Goal: Information Seeking & Learning: Find specific fact

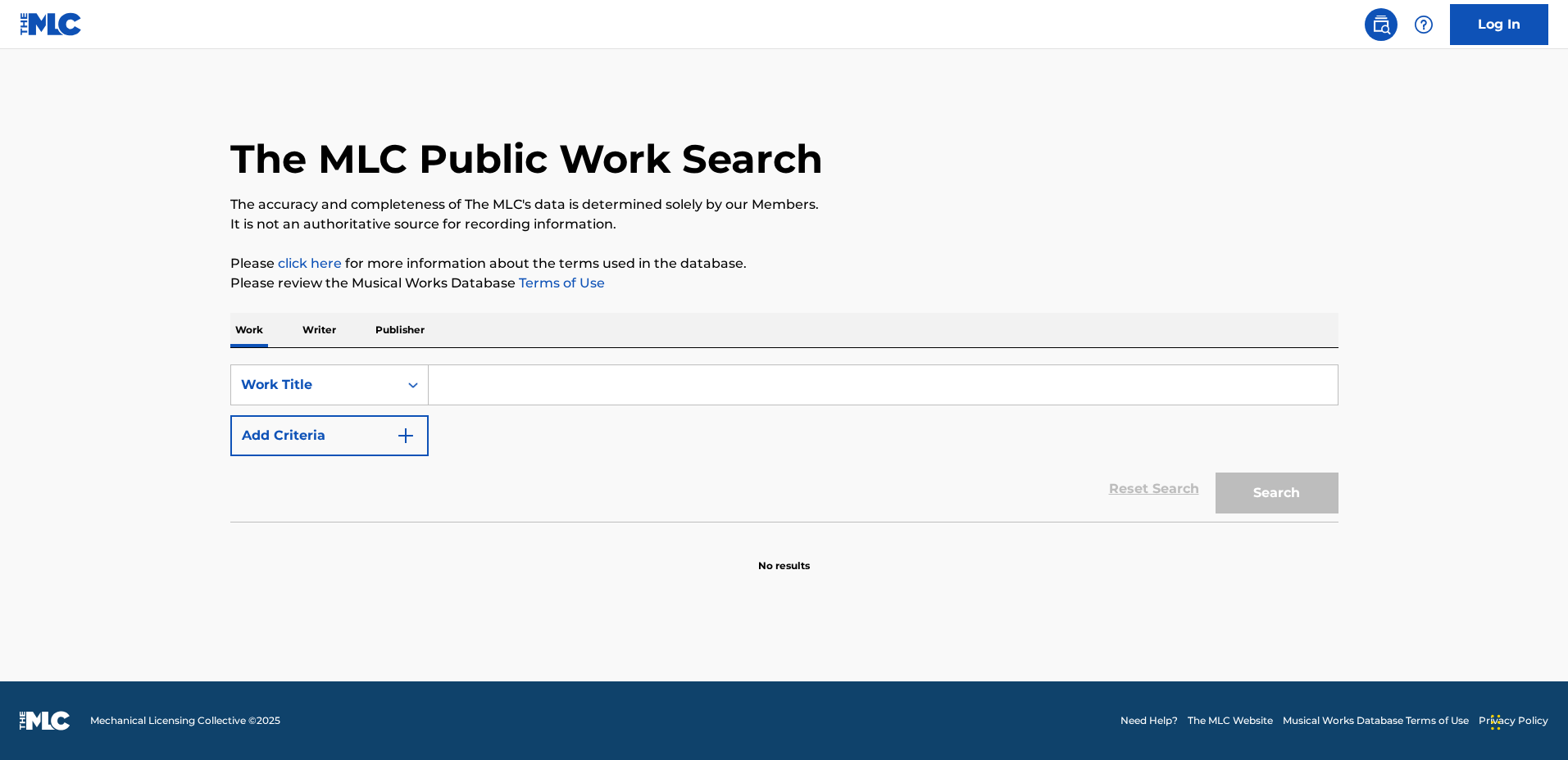
click at [893, 395] on input "Search Form" at bounding box center [883, 384] width 908 height 40
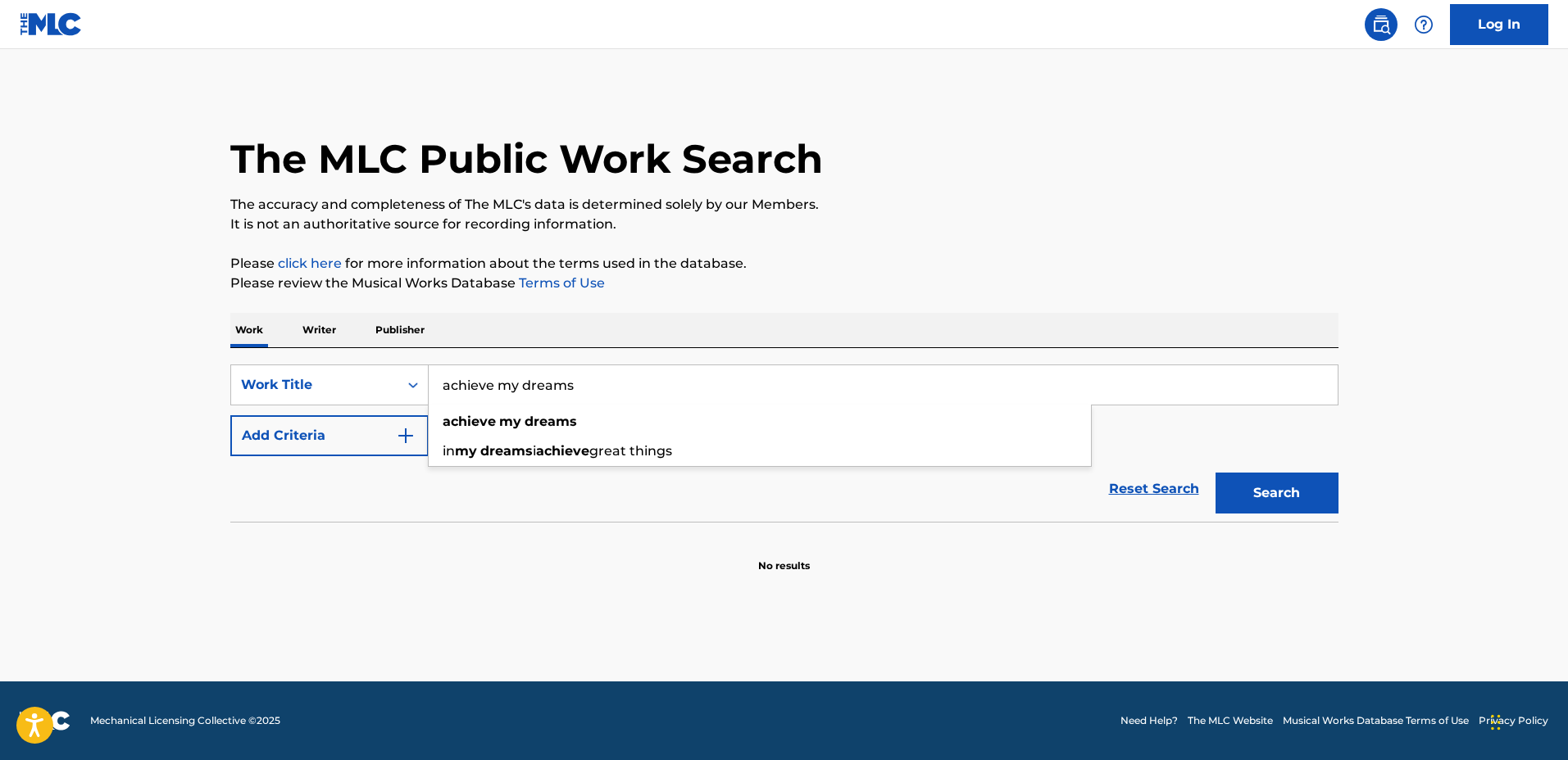
type input "achieve my dreams"
click at [372, 428] on button "Add Criteria" at bounding box center [329, 436] width 199 height 41
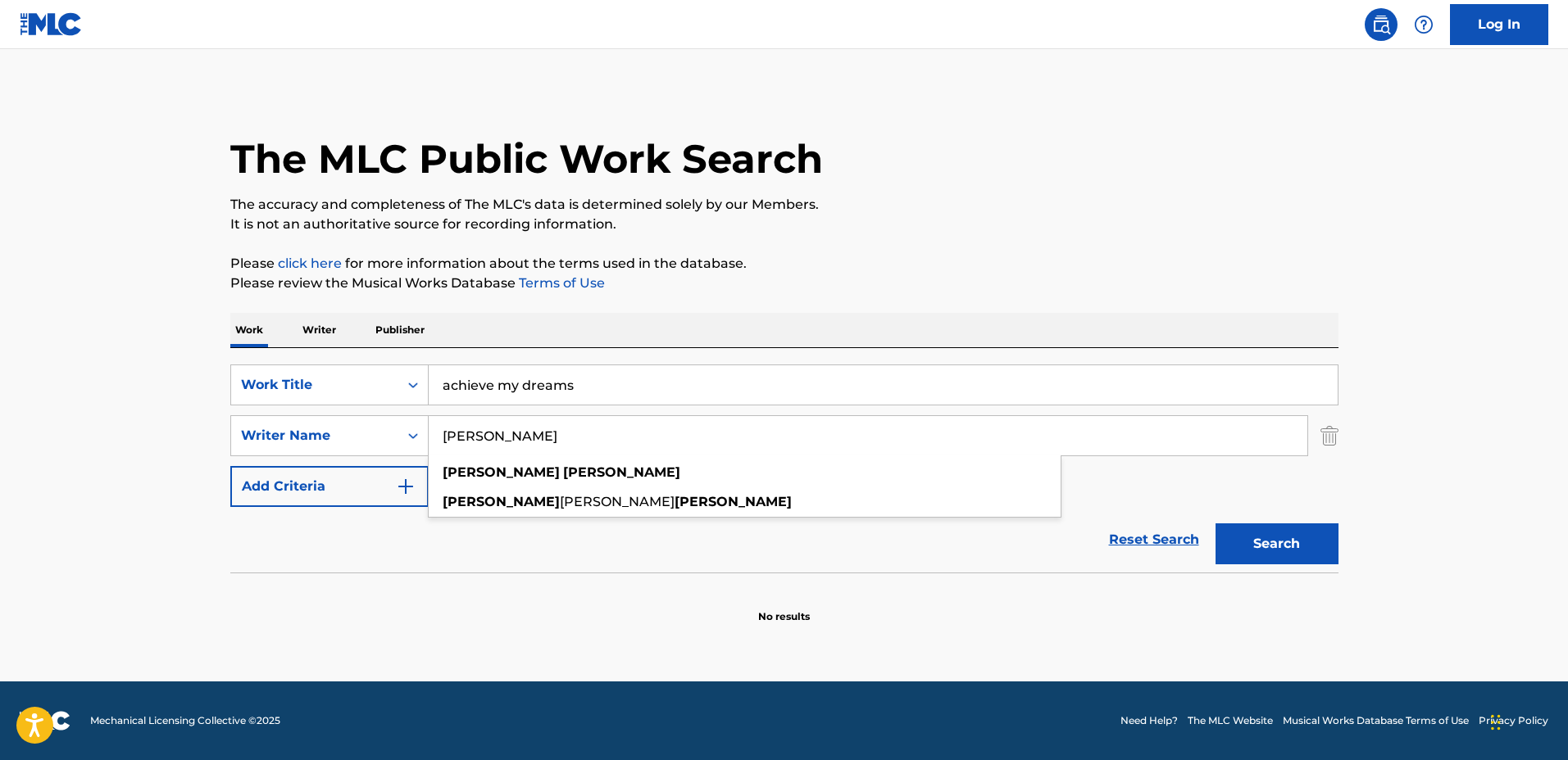
type input "[PERSON_NAME]"
click at [584, 462] on div "[PERSON_NAME]" at bounding box center [745, 472] width 631 height 29
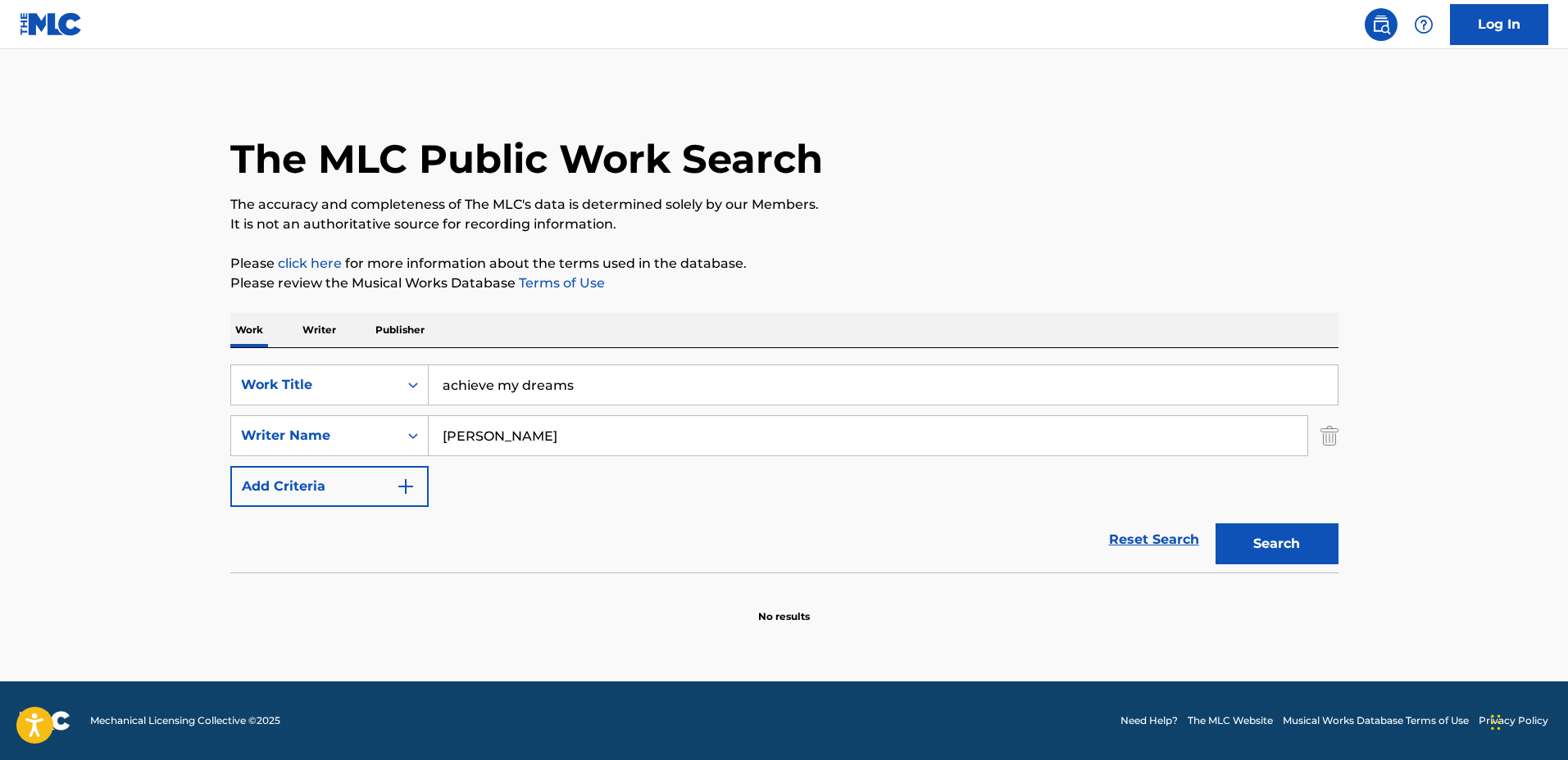
click at [1291, 521] on div "Search" at bounding box center [1273, 540] width 131 height 66
click at [1298, 528] on button "Search" at bounding box center [1276, 544] width 123 height 41
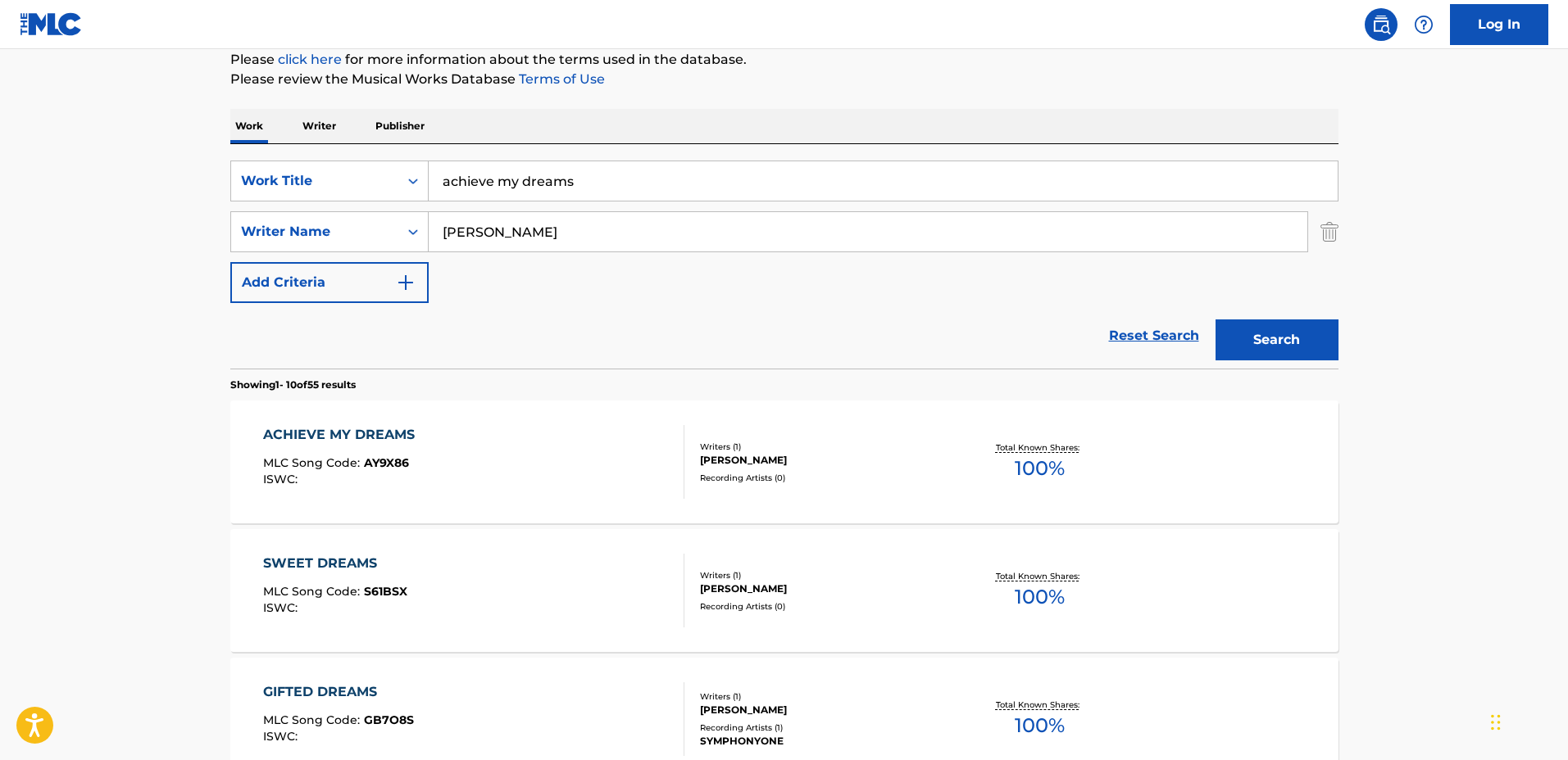
scroll to position [205, 0]
click at [934, 441] on div "Writers ( 1 )" at bounding box center [824, 445] width 248 height 13
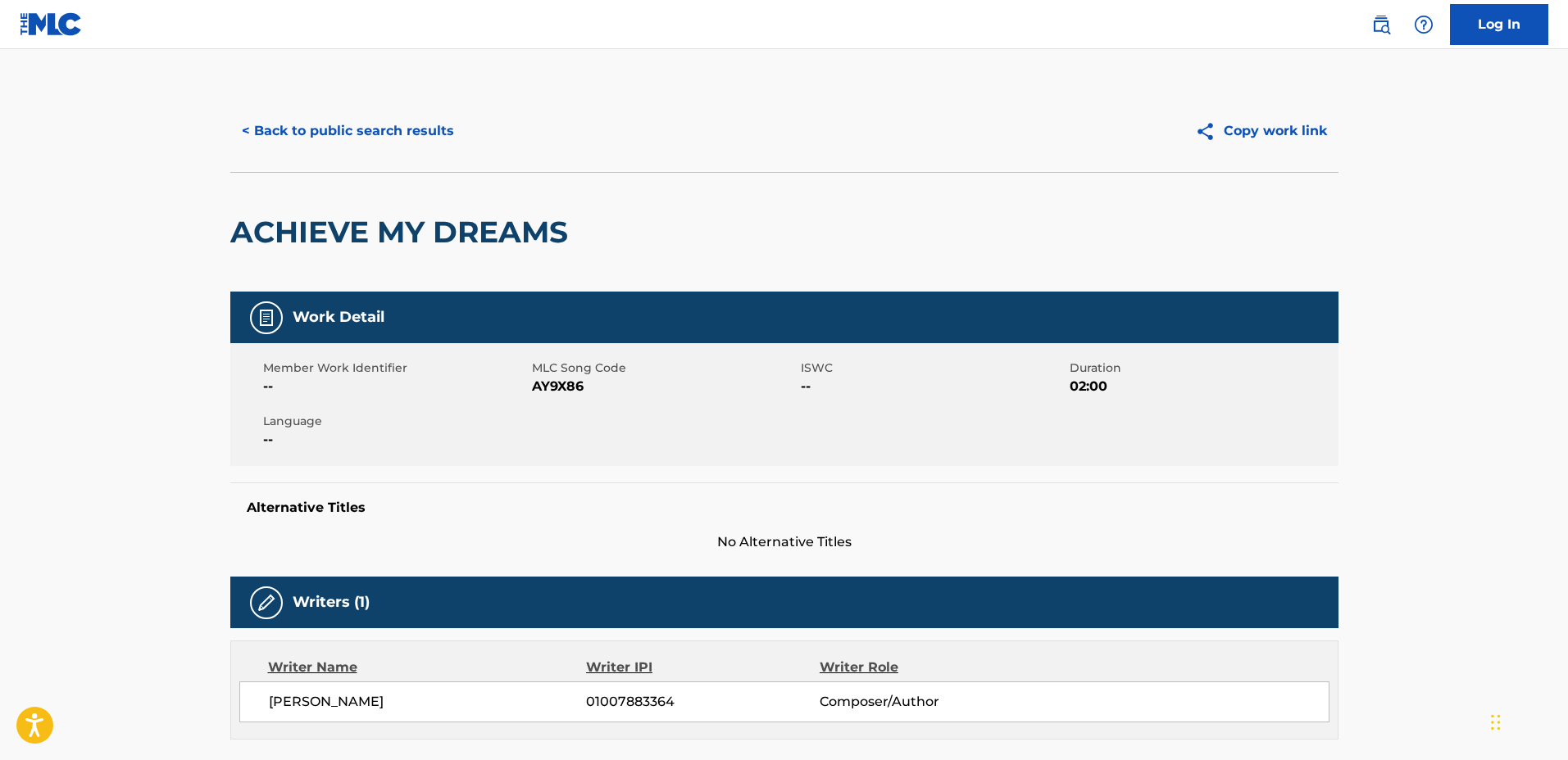
click at [393, 150] on button "< Back to public search results" at bounding box center [348, 131] width 235 height 41
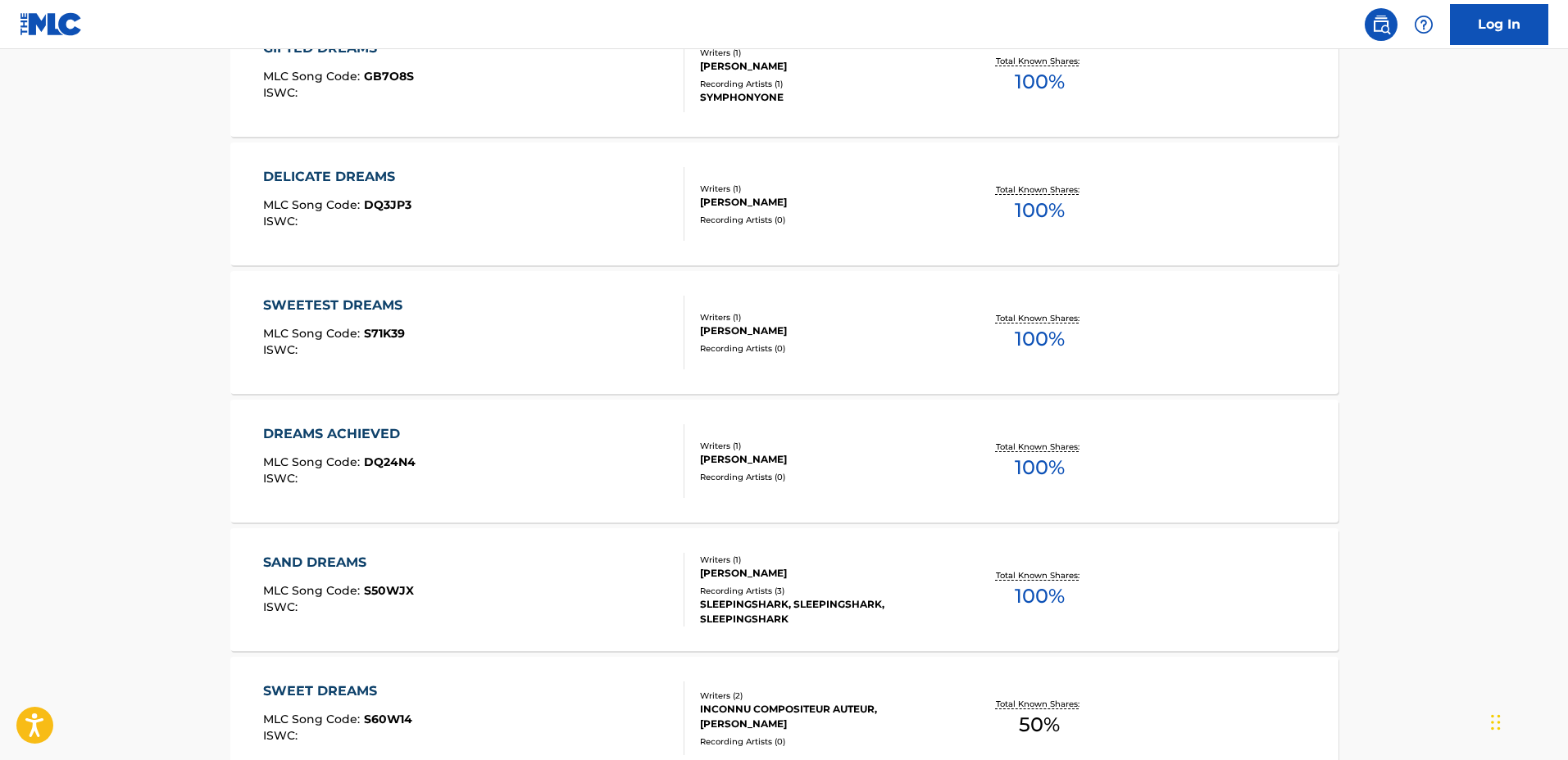
scroll to position [716, 0]
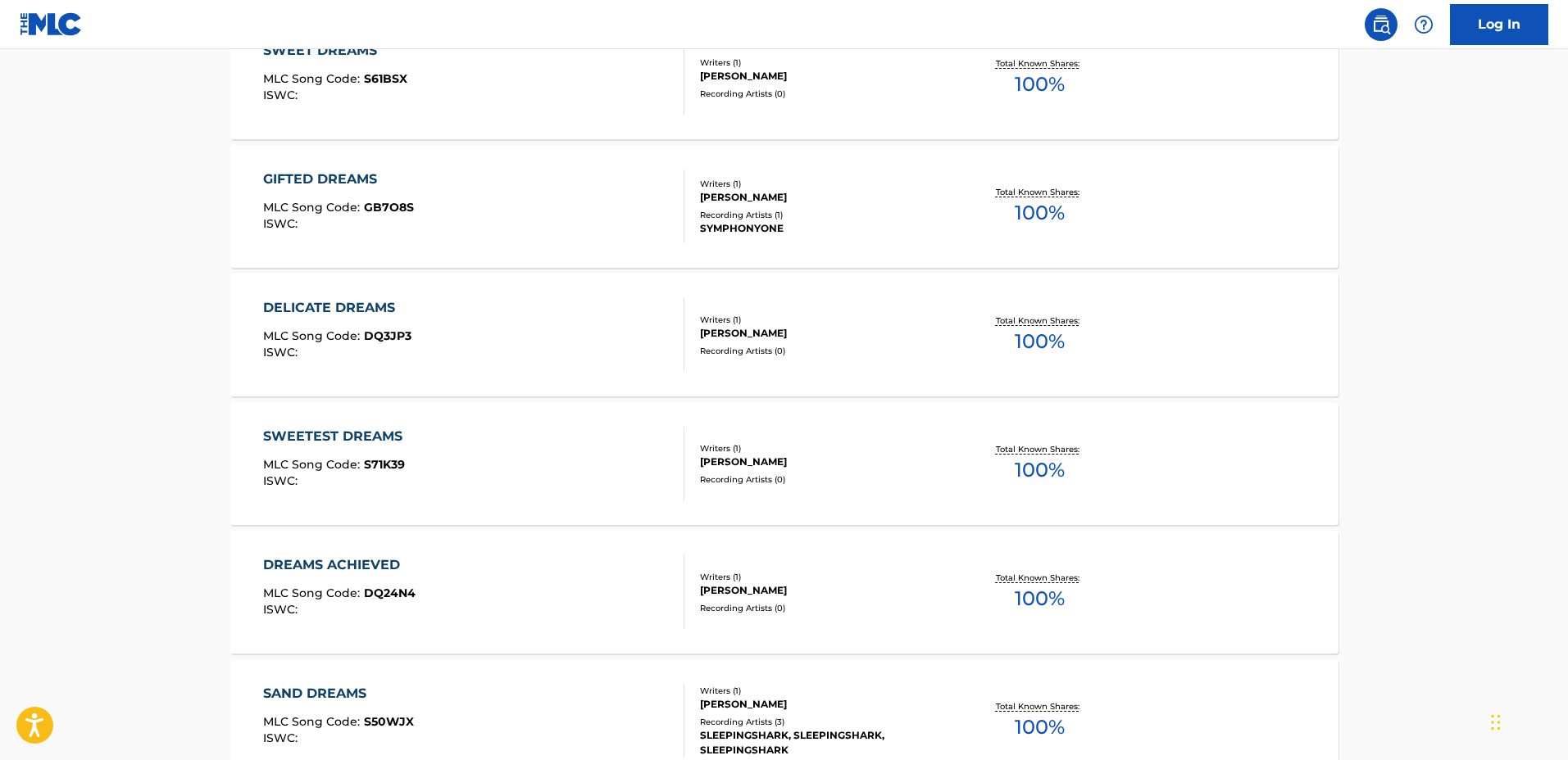
click at [889, 221] on div "SYMPHONYONE" at bounding box center [824, 228] width 248 height 15
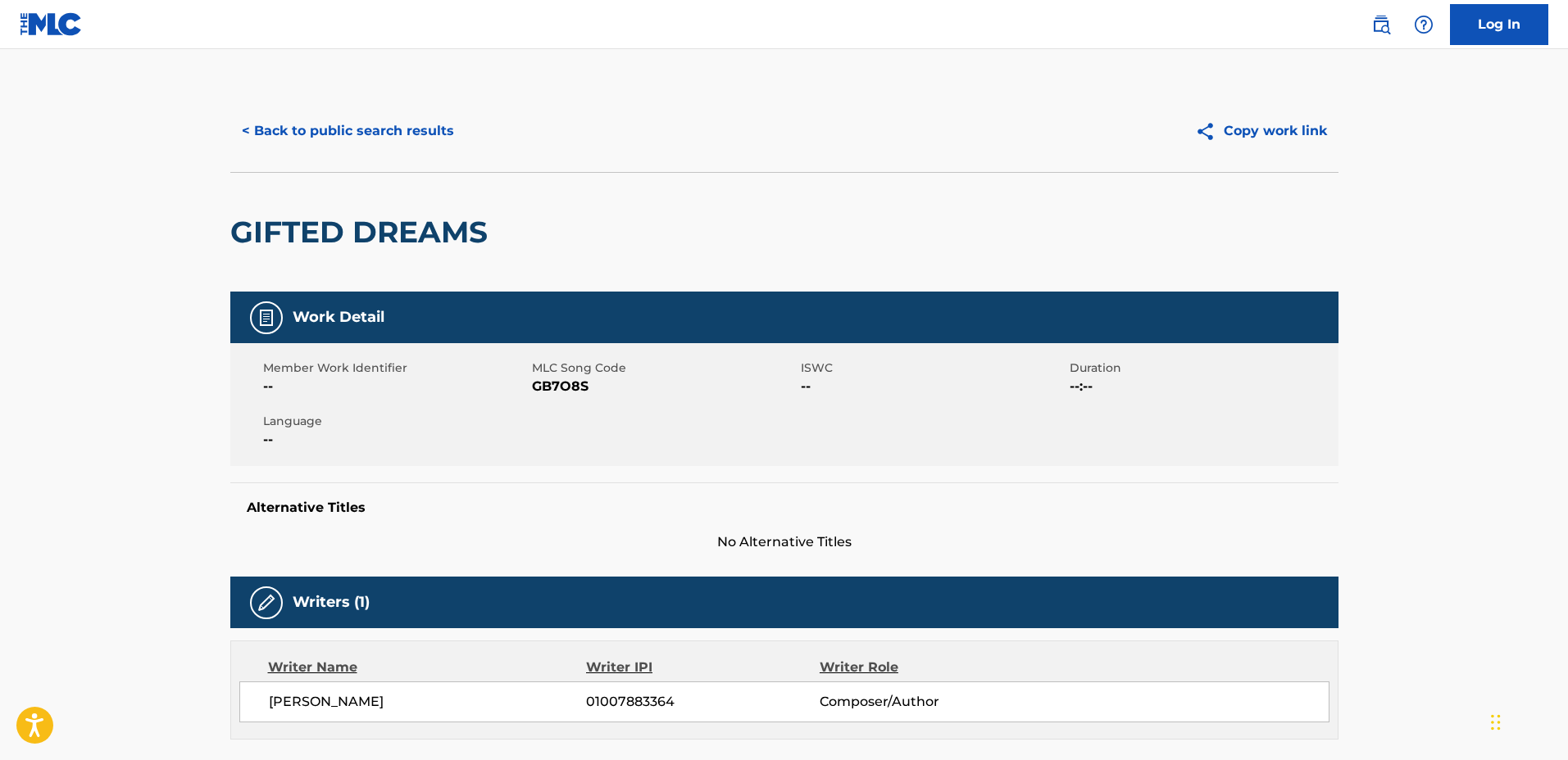
click at [415, 139] on button "< Back to public search results" at bounding box center [348, 131] width 235 height 41
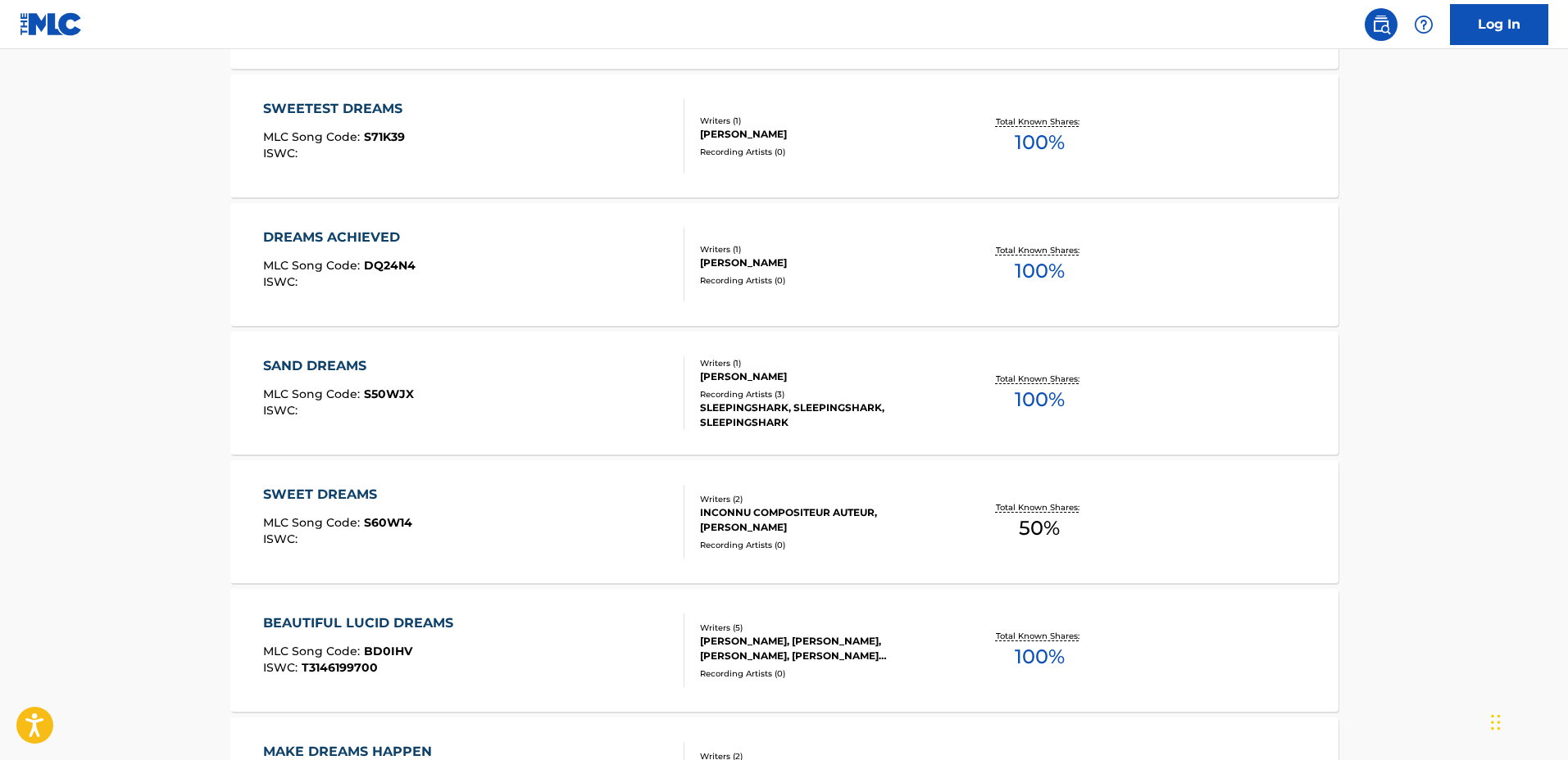
scroll to position [1117, 0]
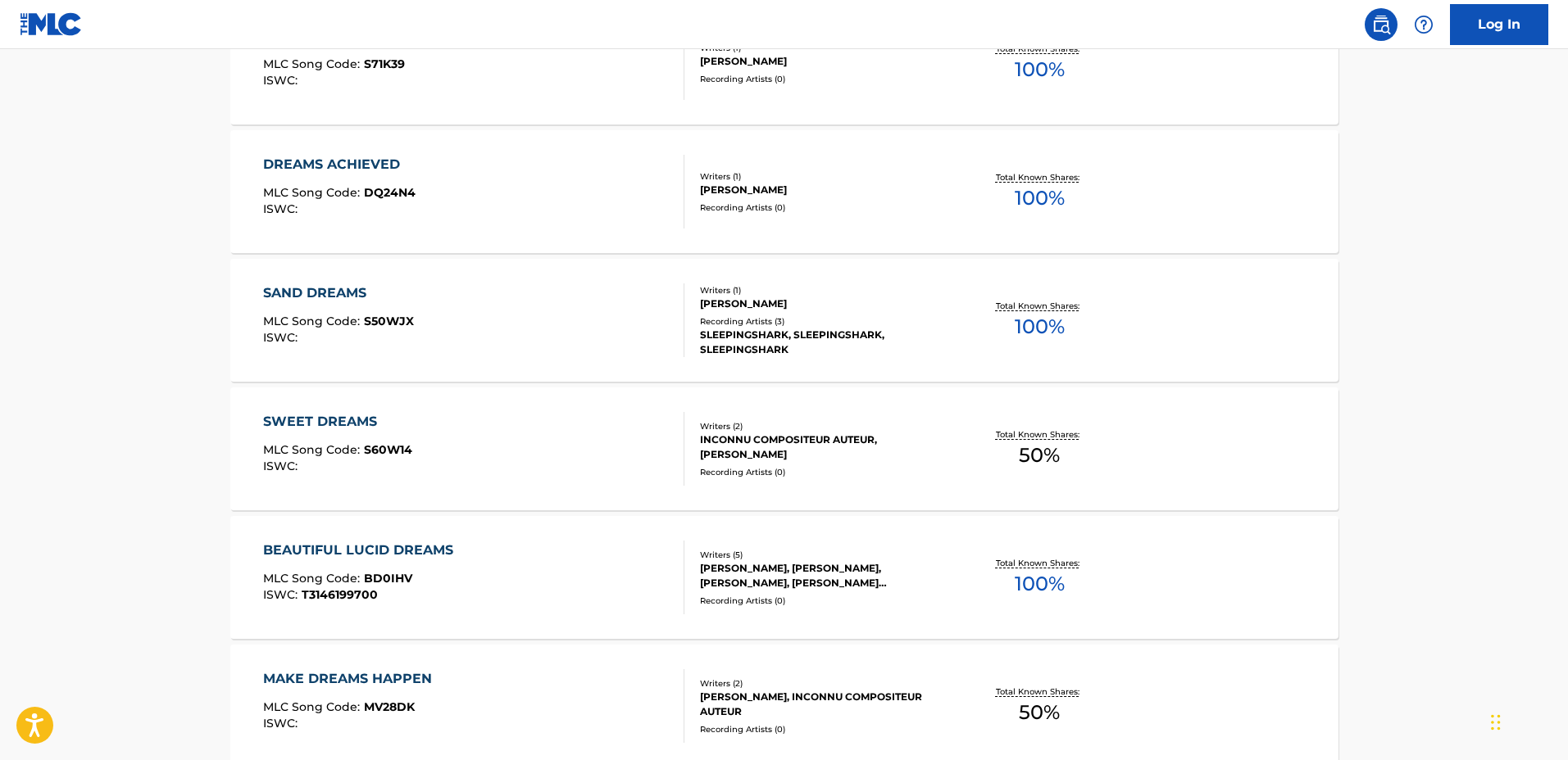
click at [925, 333] on div "SLEEPINGSHARK, SLEEPINGSHARK, SLEEPINGSHARK" at bounding box center [824, 342] width 248 height 29
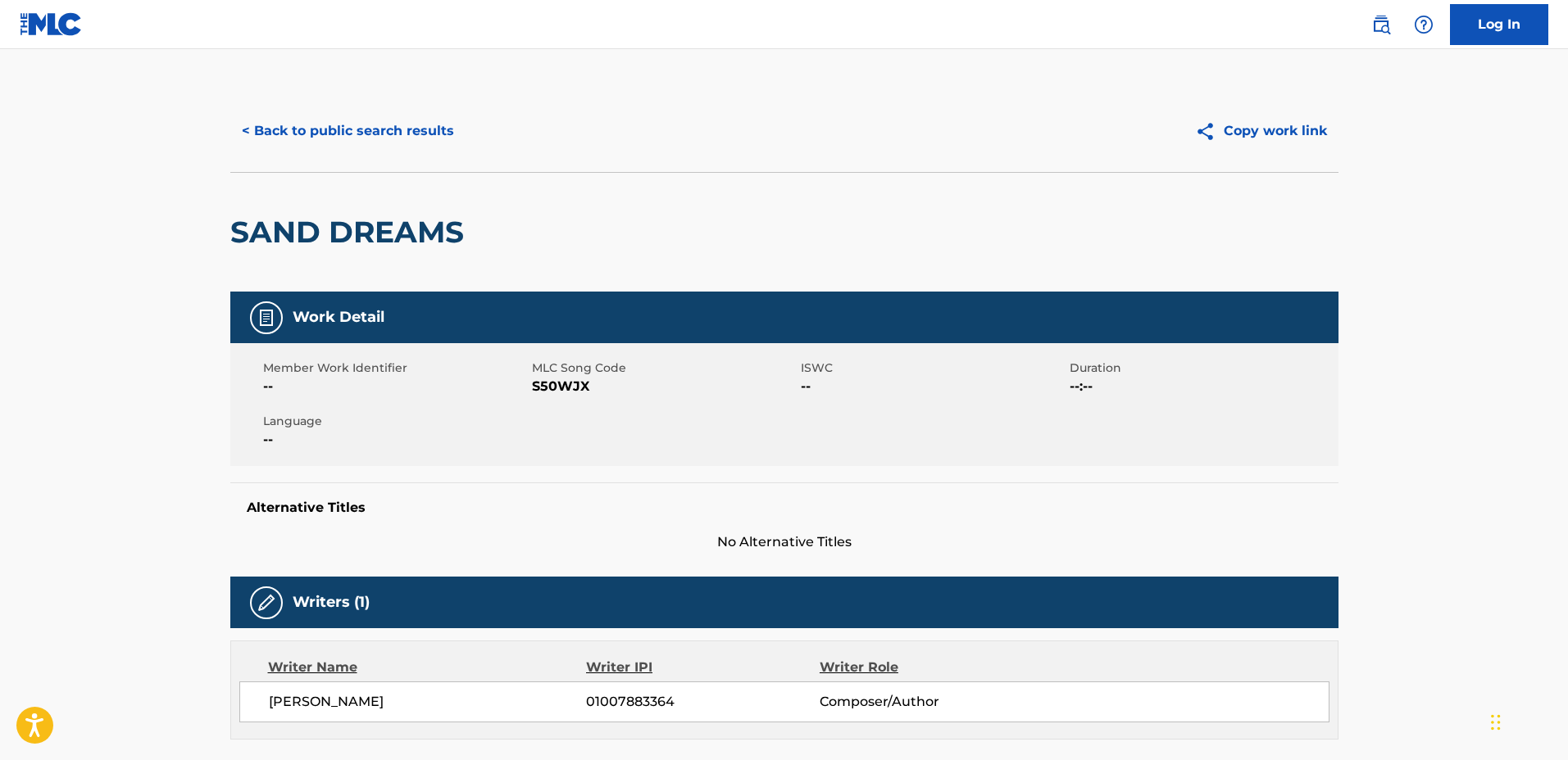
click at [408, 114] on button "< Back to public search results" at bounding box center [348, 131] width 235 height 41
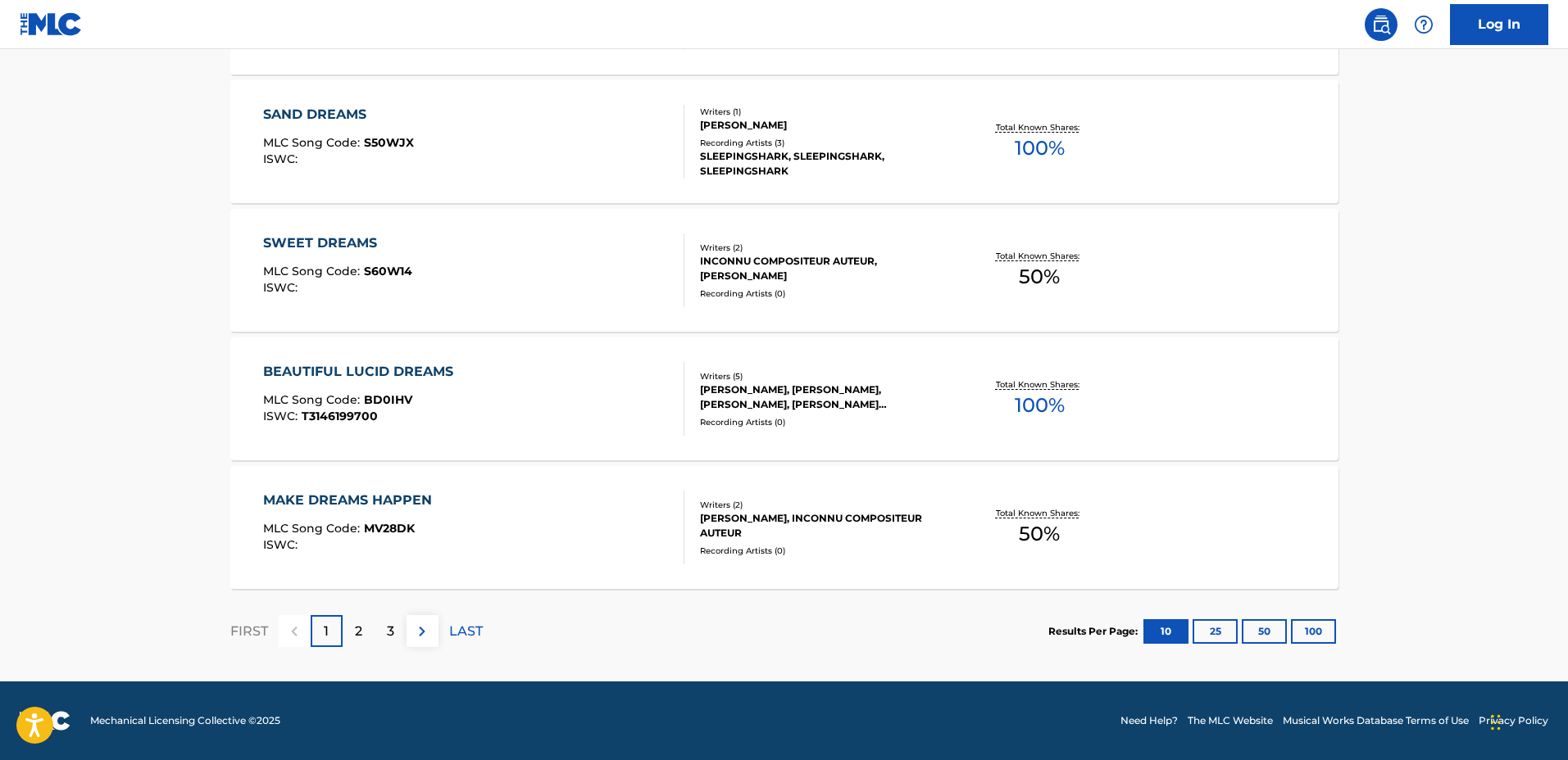
click at [354, 632] on div "2" at bounding box center [358, 631] width 32 height 32
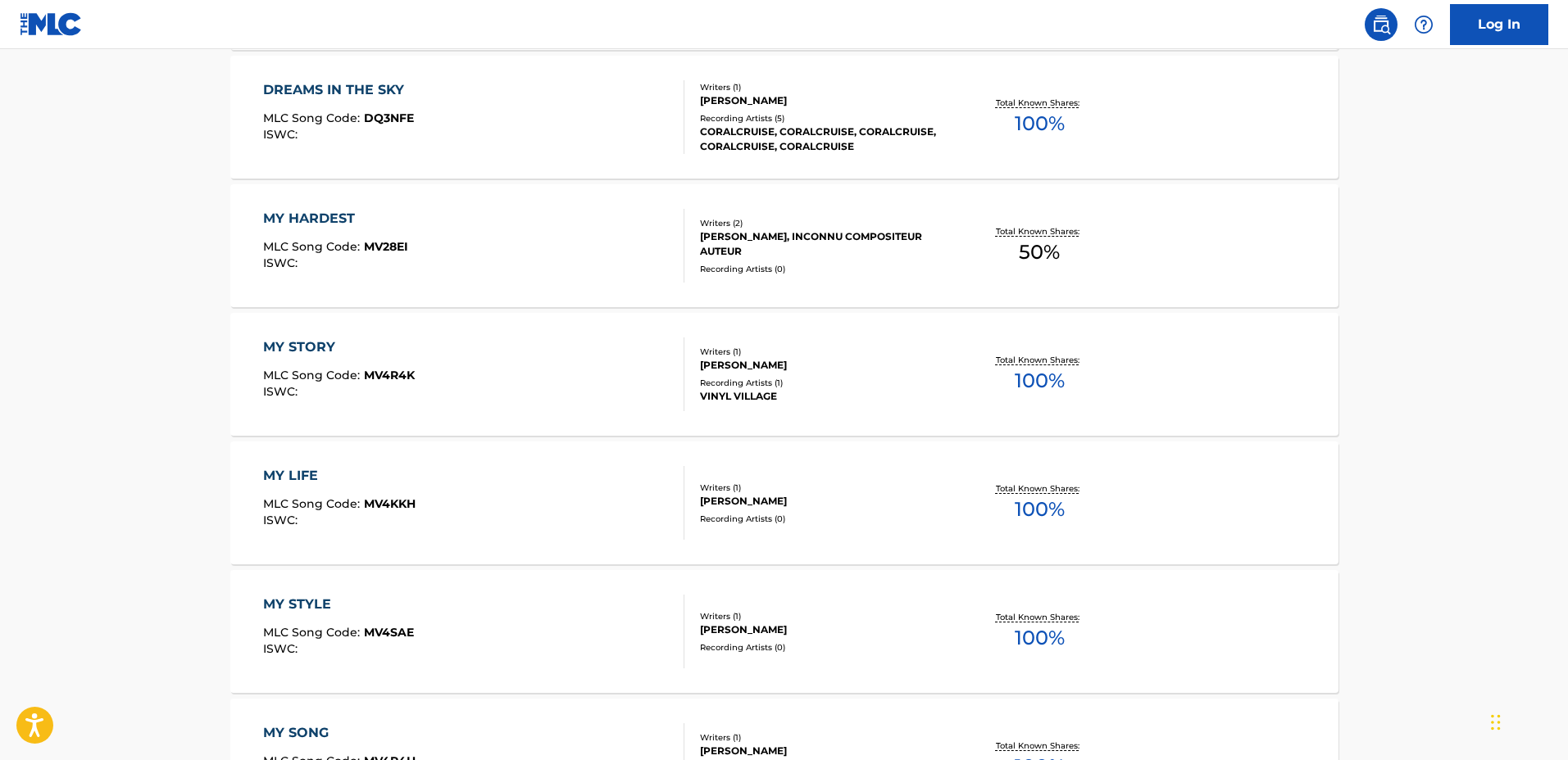
scroll to position [784, 0]
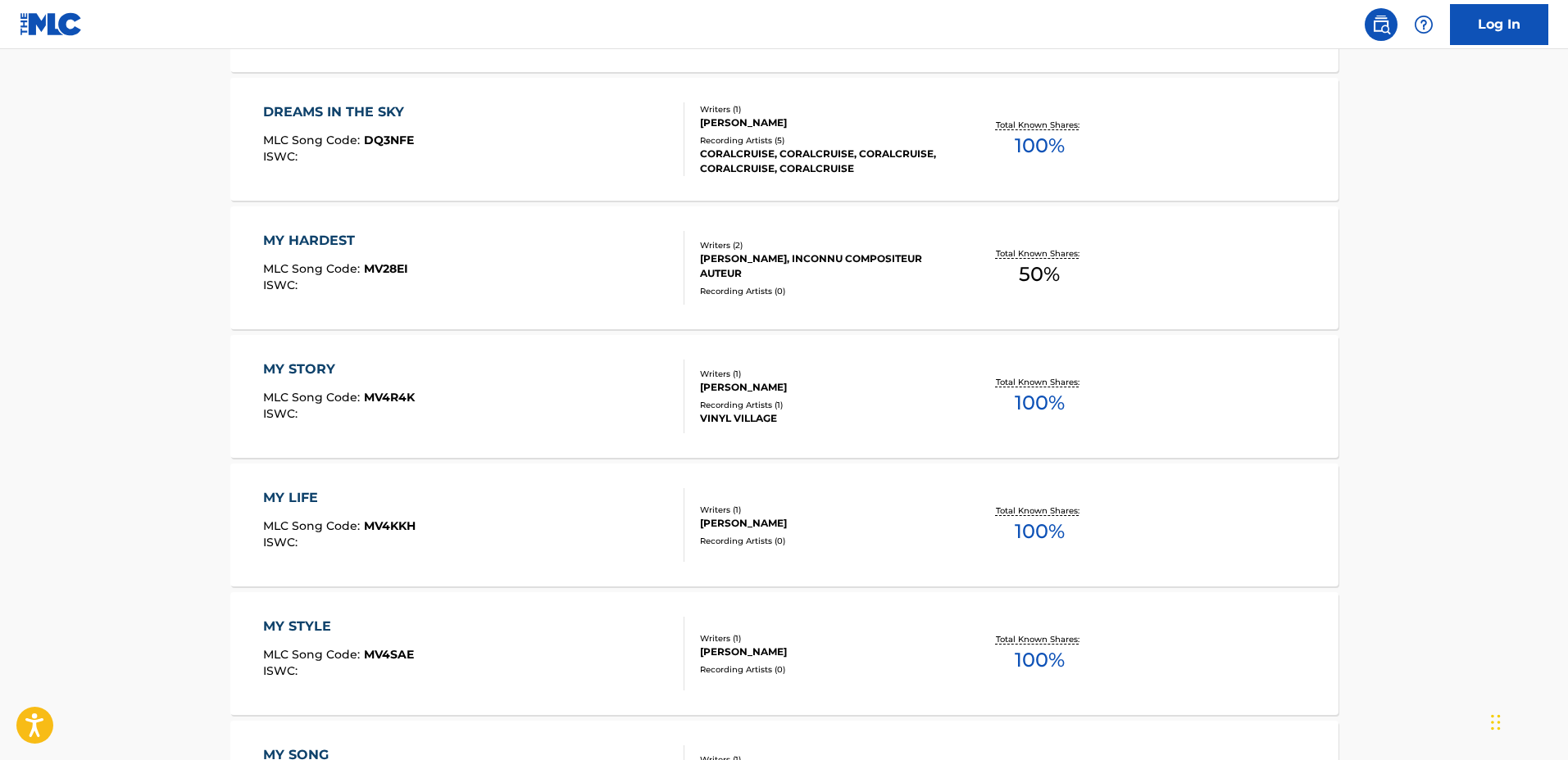
click at [604, 393] on div "MY STORY MLC Song Code : MV4R4K ISWC :" at bounding box center [474, 396] width 421 height 74
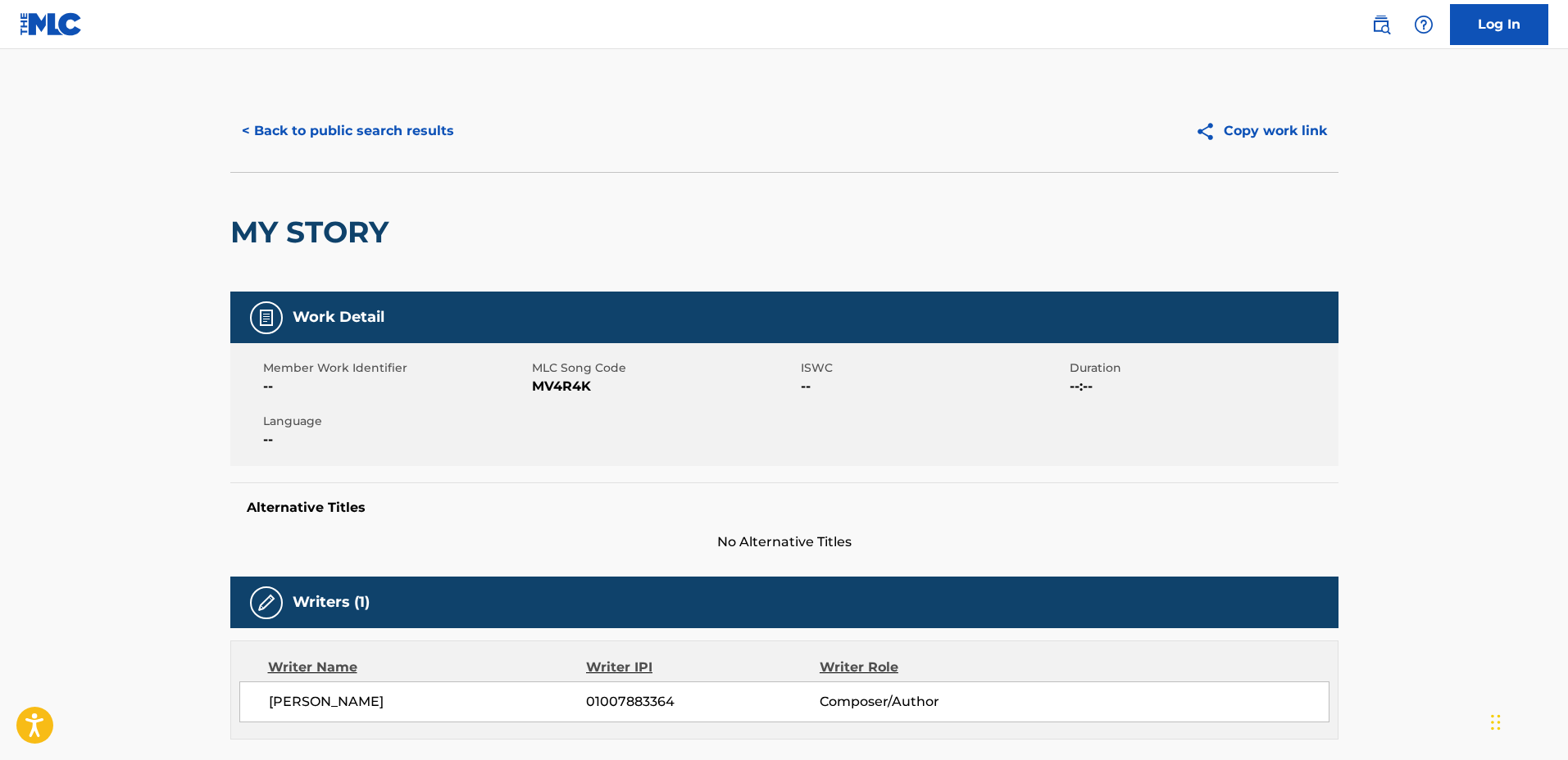
click at [362, 144] on button "< Back to public search results" at bounding box center [348, 131] width 235 height 41
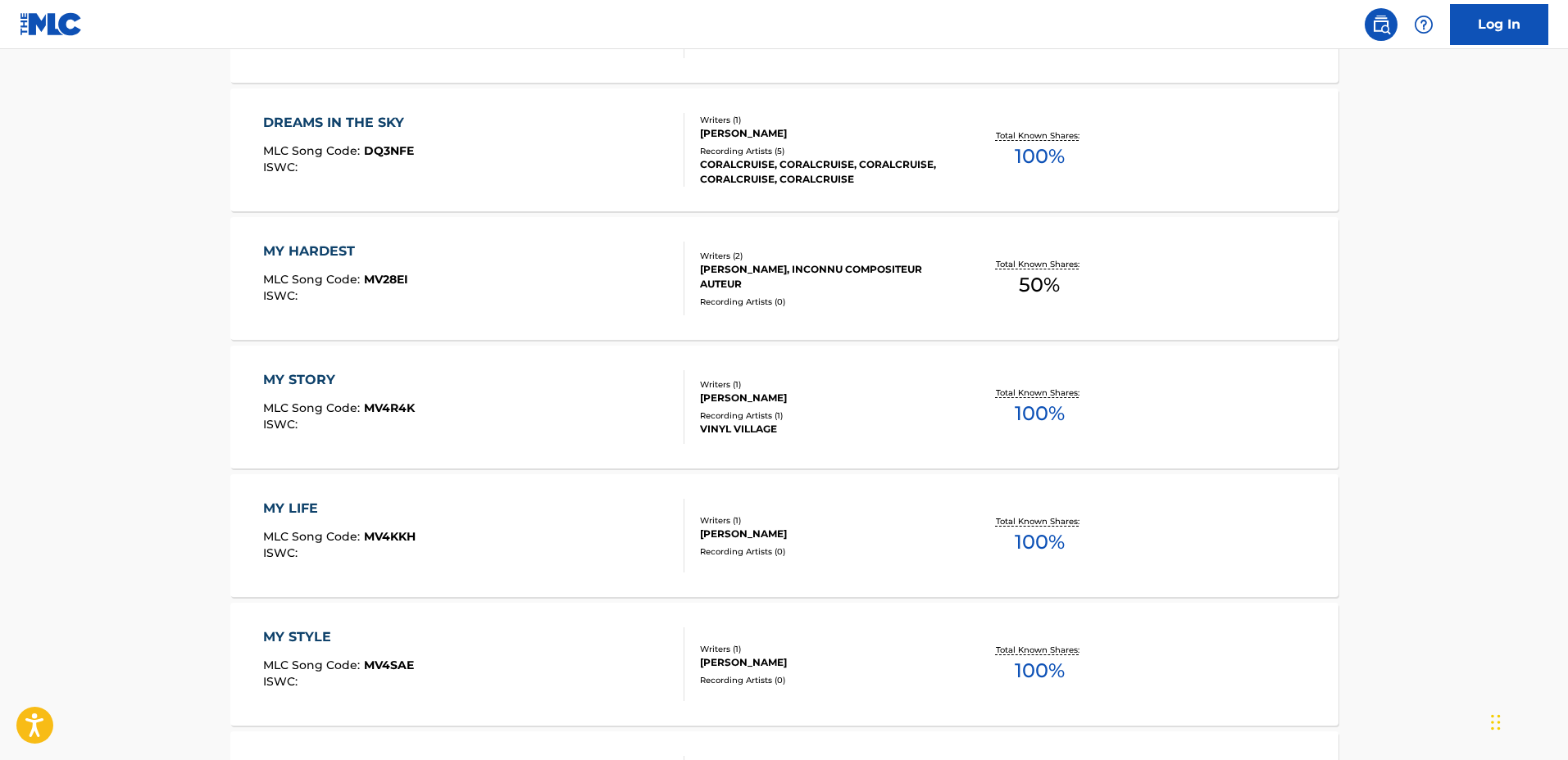
scroll to position [775, 0]
click at [573, 167] on div "DREAMS IN THE SKY MLC Song Code : DQ3NFE ISWC :" at bounding box center [474, 148] width 421 height 74
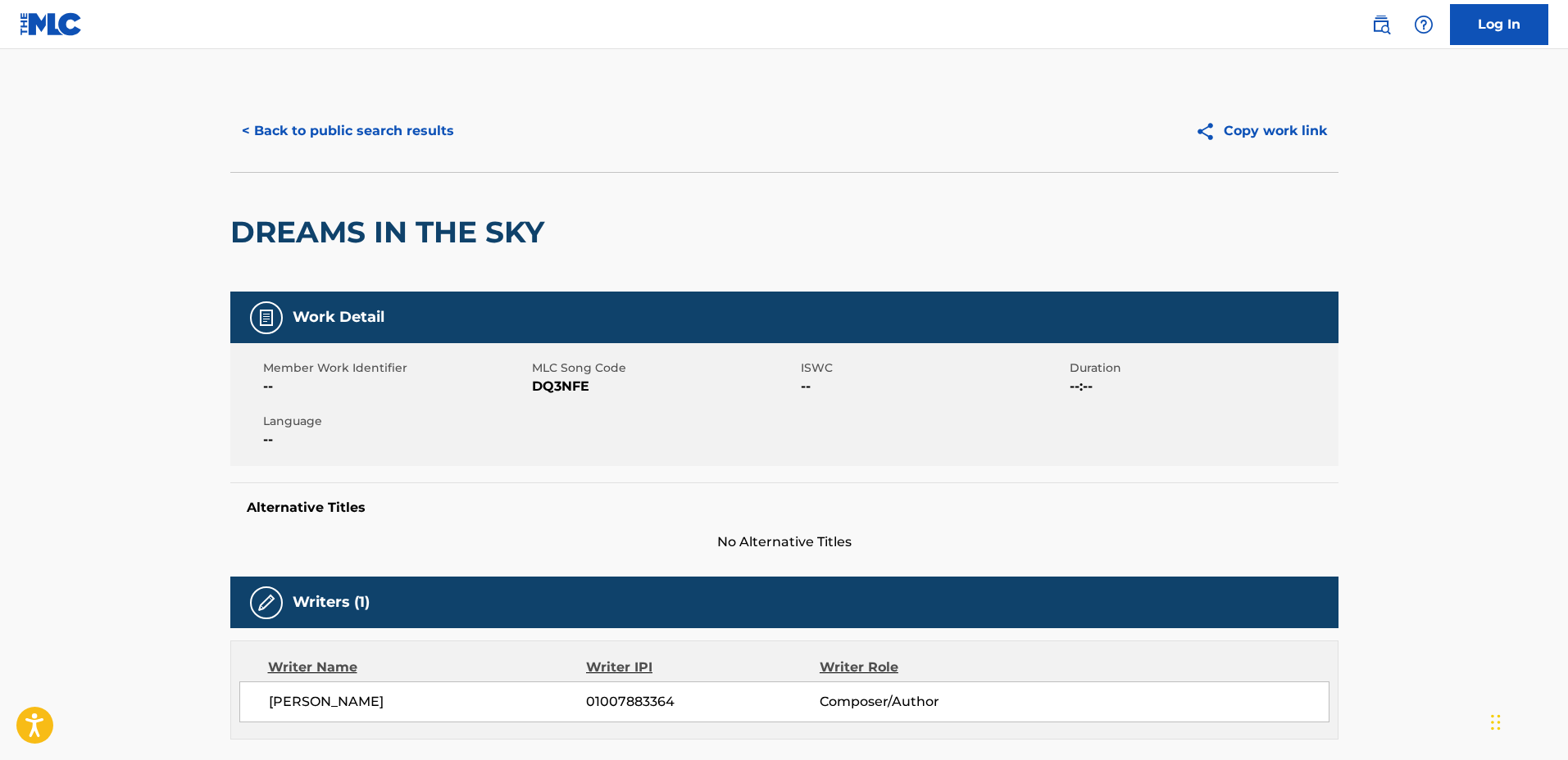
click at [371, 135] on button "< Back to public search results" at bounding box center [348, 131] width 235 height 41
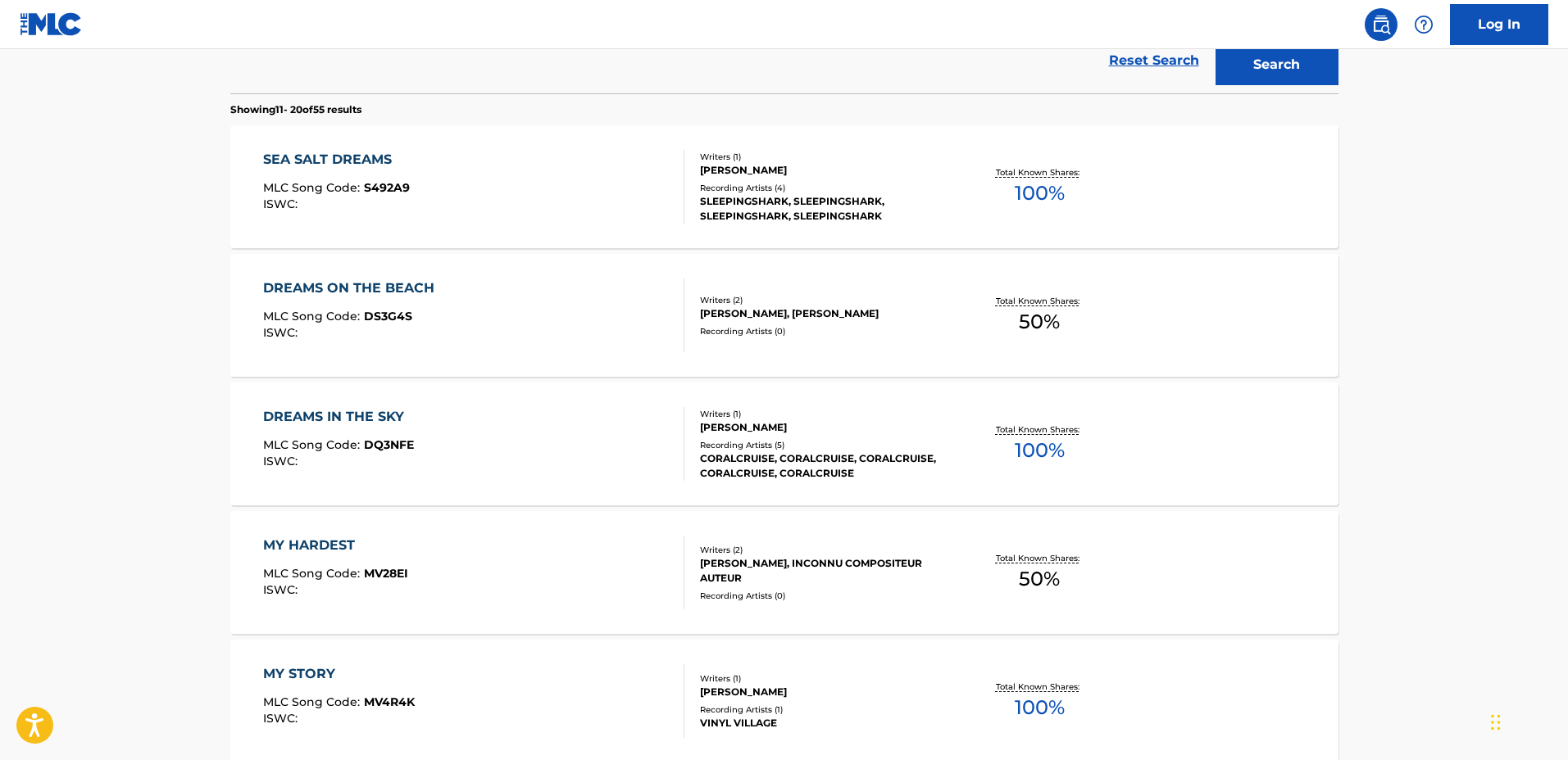
scroll to position [459, 0]
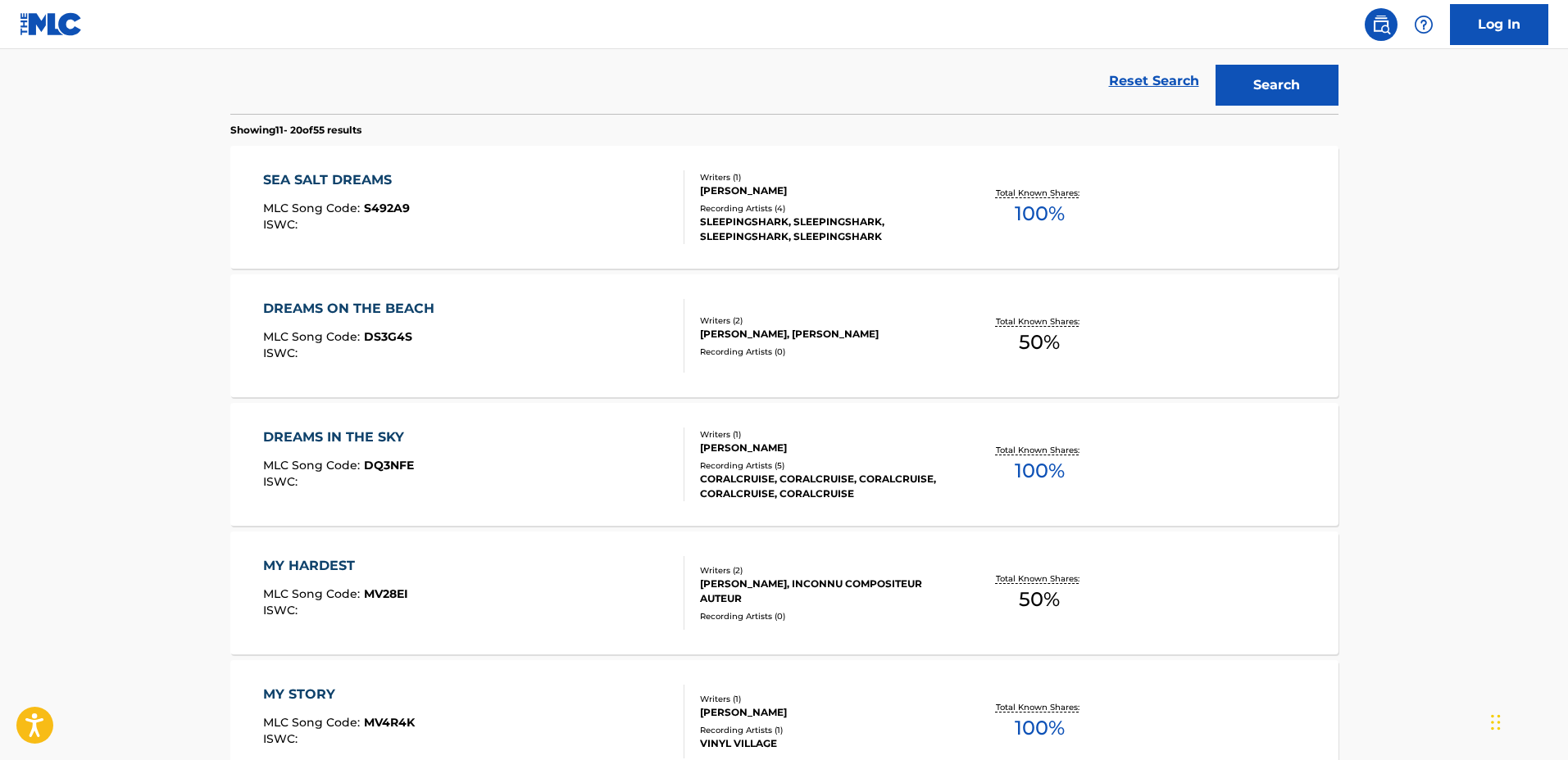
click at [603, 221] on div "SEA SALT DREAMS MLC Song Code : S492A9 ISWC :" at bounding box center [474, 207] width 421 height 74
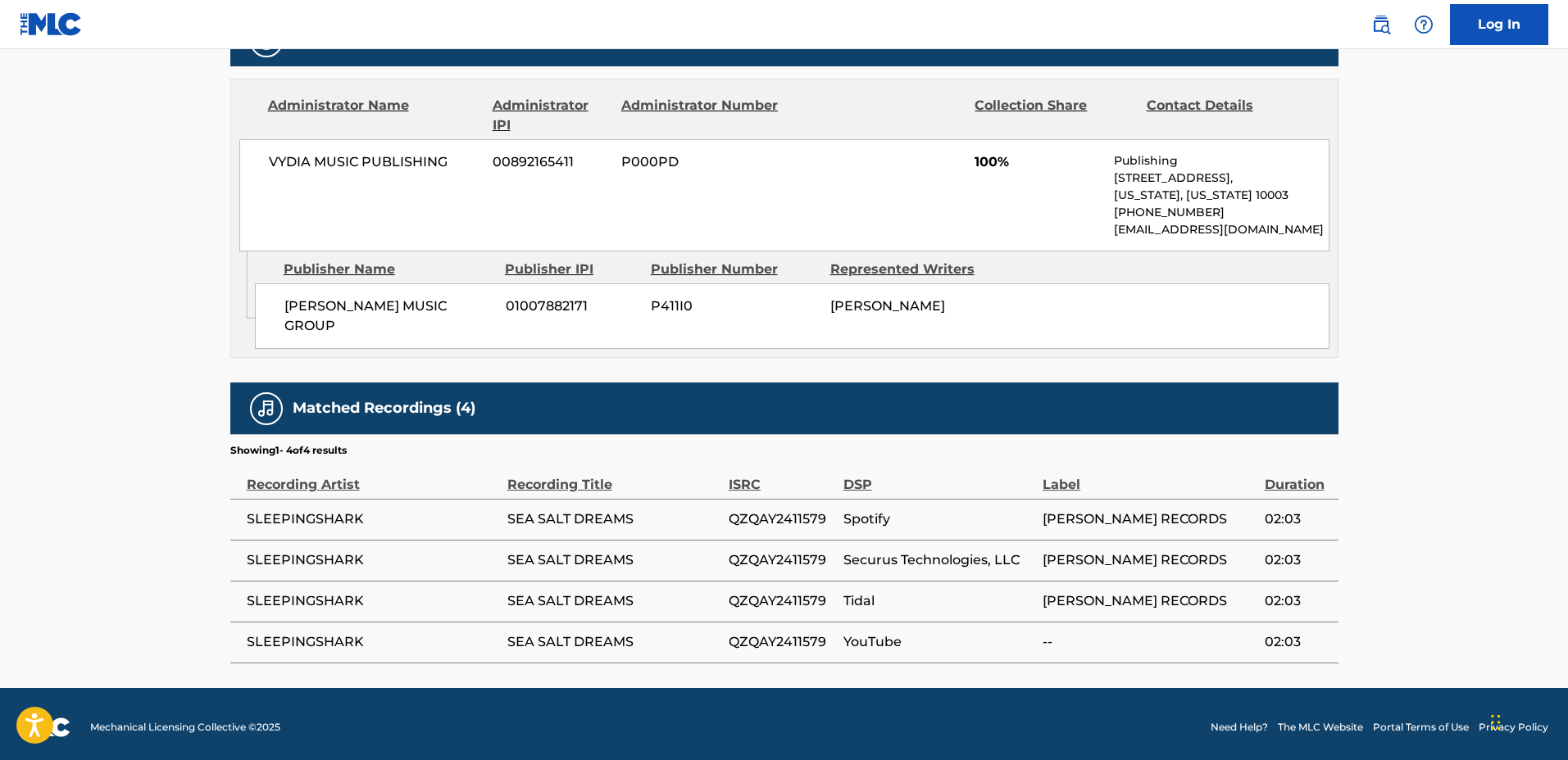
scroll to position [756, 0]
